Goal: Task Accomplishment & Management: Manage account settings

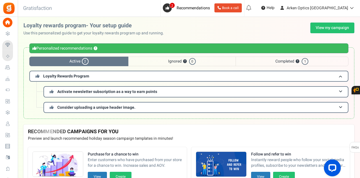
drag, startPoint x: 153, startPoint y: 75, endPoint x: 130, endPoint y: 11, distance: 68.2
click at [130, 11] on div "Back to Home Back to program setup Gratisfaction 0 WARNING 2 Recommendations Bo…" at bounding box center [188, 8] width 343 height 17
click at [0, 0] on span "Users" at bounding box center [0, 0] width 0 height 0
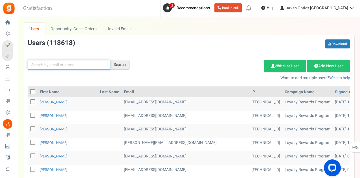
click at [85, 64] on input "text" at bounding box center [69, 65] width 83 height 10
paste input "[EMAIL_ADDRESS][DOMAIN_NAME]"
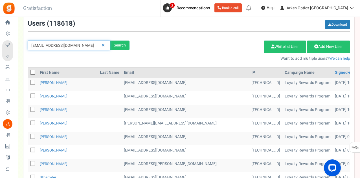
type input "[EMAIL_ADDRESS][DOMAIN_NAME]"
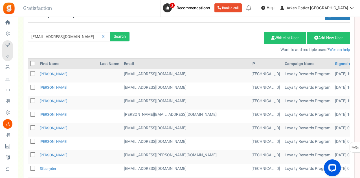
click at [122, 64] on th "Email" at bounding box center [186, 64] width 128 height 10
click at [124, 37] on div "Search" at bounding box center [119, 37] width 19 height 10
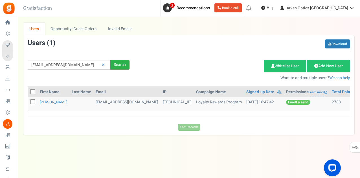
scroll to position [0, 0]
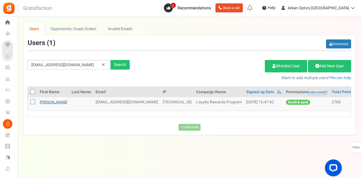
click at [49, 101] on link "[PERSON_NAME]" at bounding box center [53, 102] width 27 height 5
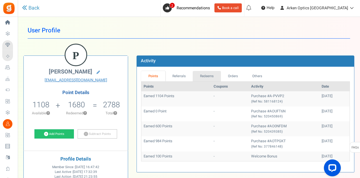
click at [210, 75] on link "Redeems" at bounding box center [207, 76] width 28 height 10
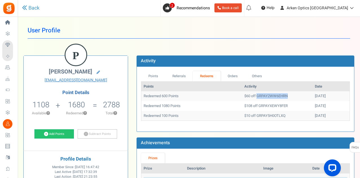
drag, startPoint x: 278, startPoint y: 96, endPoint x: 244, endPoint y: 97, distance: 33.9
click at [244, 97] on td "$60 off GRPAY2WW6EHRN" at bounding box center [277, 96] width 71 height 10
copy td "GRPAY2WW6EHRN"
drag, startPoint x: 247, startPoint y: 106, endPoint x: 280, endPoint y: 104, distance: 33.1
click at [280, 104] on td "$108 off GRPAYXEWY8FER" at bounding box center [277, 106] width 71 height 10
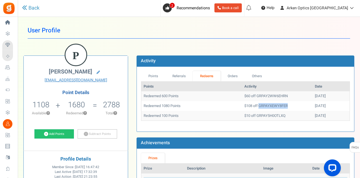
copy td "GRPAYXEWY8FER"
